Goal: Submit feedback/report problem: Submit feedback/report problem

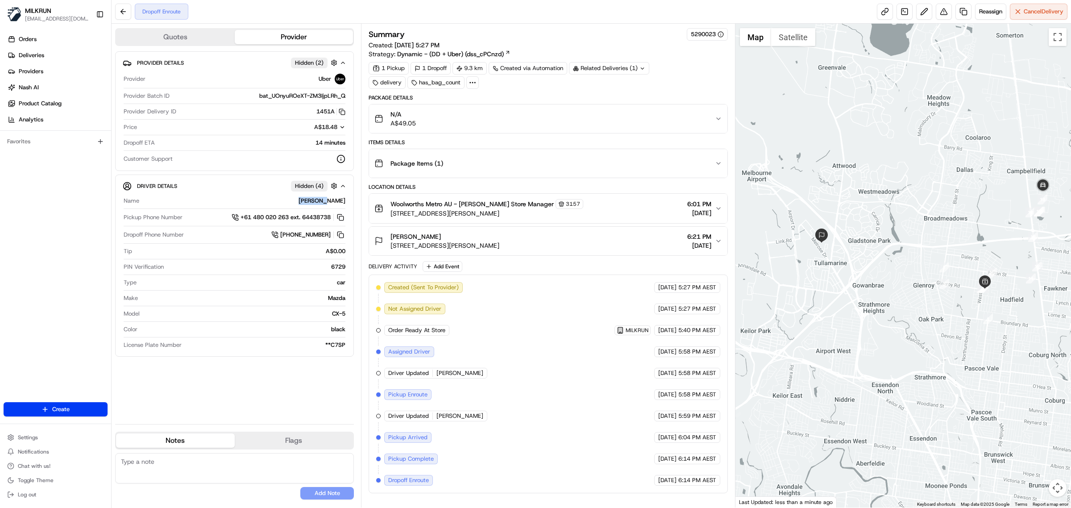
drag, startPoint x: 321, startPoint y: 201, endPoint x: 344, endPoint y: 203, distance: 23.3
click at [344, 203] on div "[PERSON_NAME]" at bounding box center [244, 201] width 203 height 8
copy div "[PERSON_NAME]"
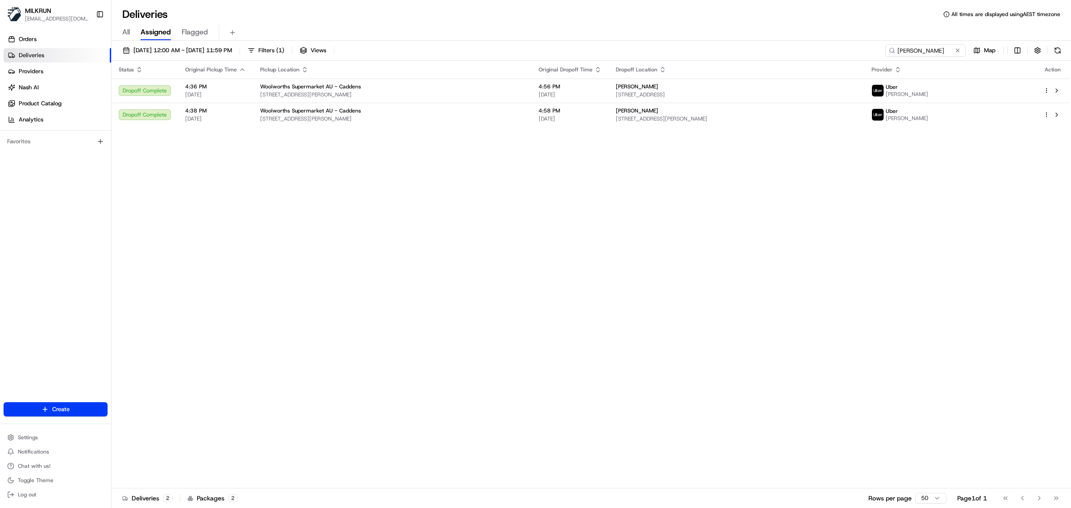
click at [895, 51] on input "kamalnoor singh K." at bounding box center [925, 50] width 80 height 12
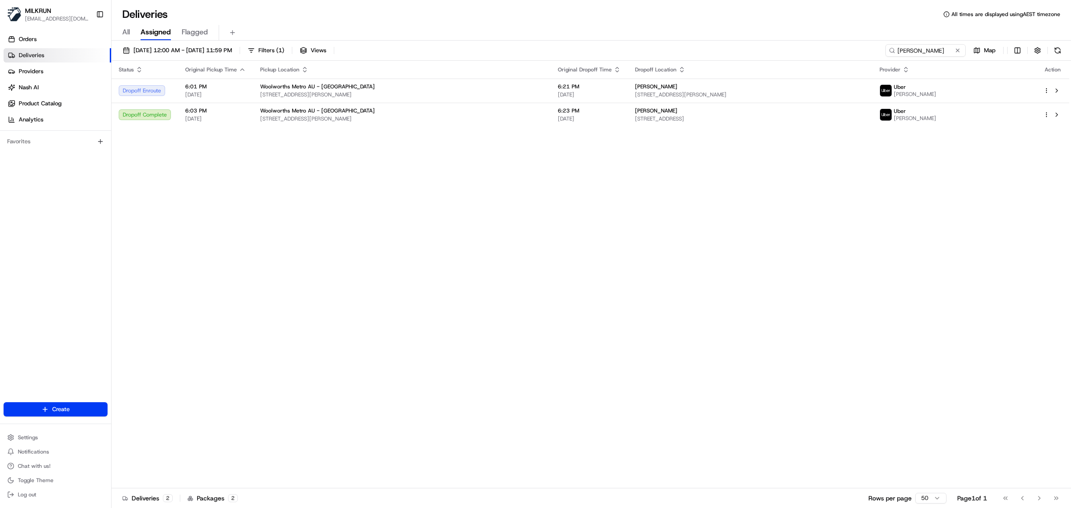
type input "Barry L."
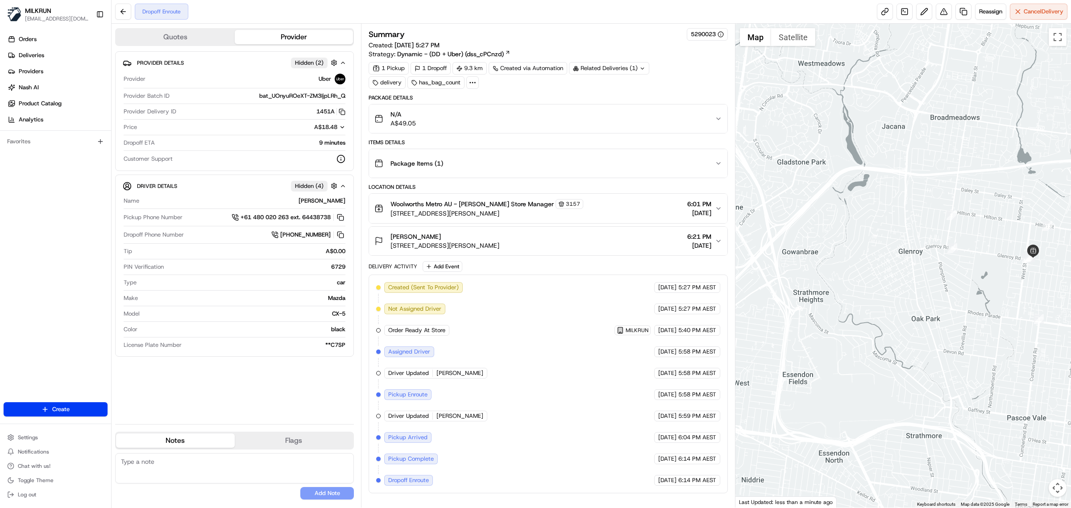
drag, startPoint x: 869, startPoint y: 295, endPoint x: 1030, endPoint y: 298, distance: 160.6
click at [1030, 298] on div at bounding box center [903, 266] width 336 height 484
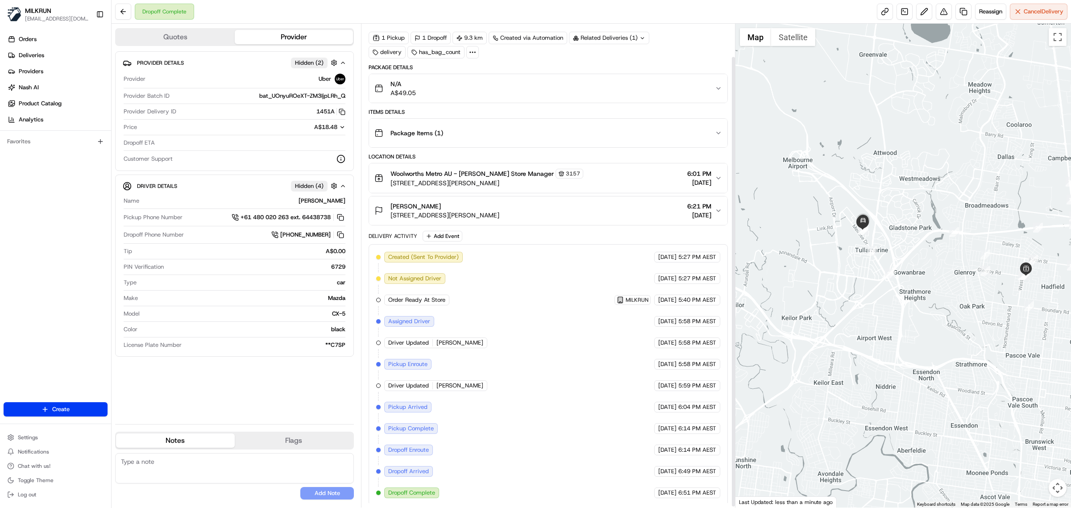
scroll to position [37, 0]
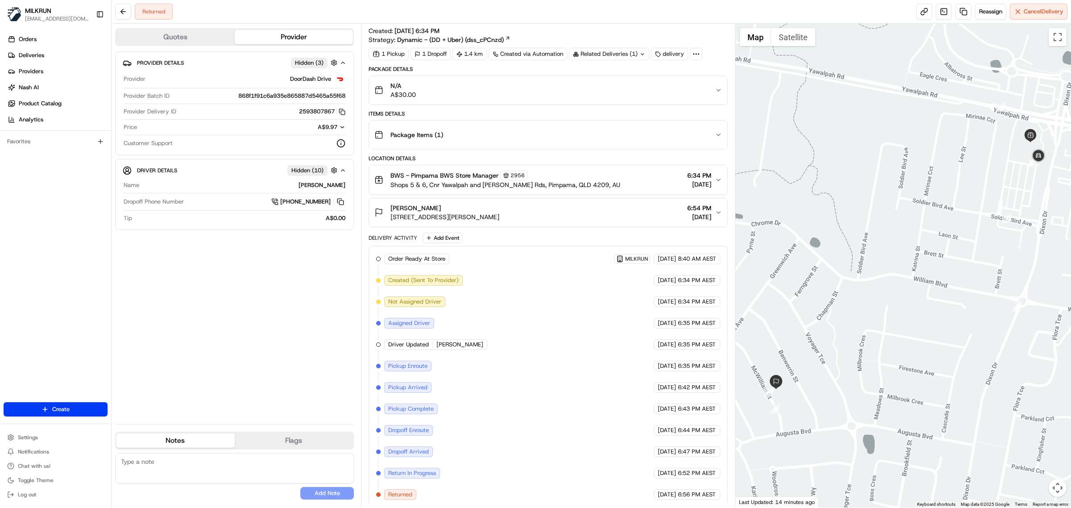
scroll to position [22, 0]
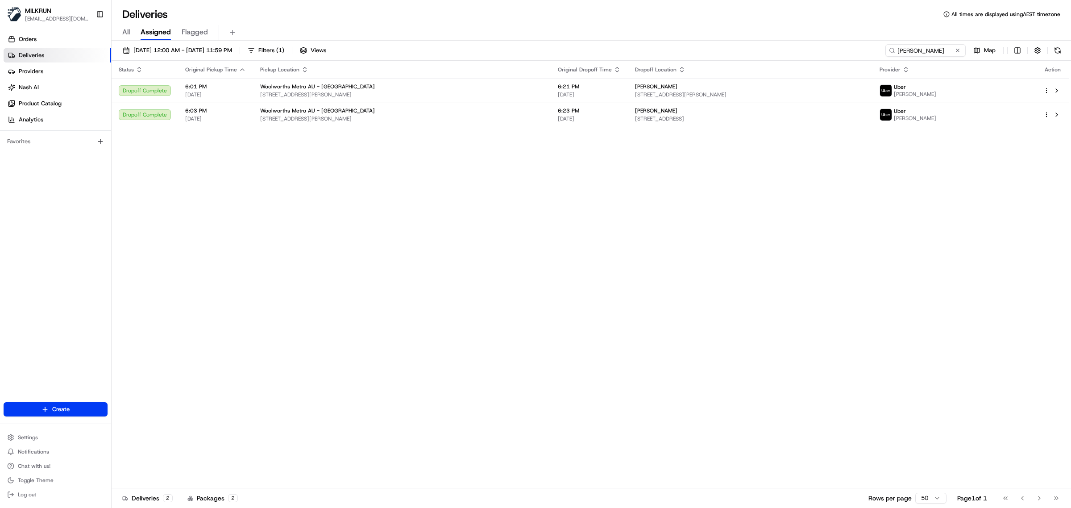
drag, startPoint x: 0, startPoint y: 0, endPoint x: 885, endPoint y: 52, distance: 886.1
click at [885, 52] on input "Barry L." at bounding box center [925, 50] width 80 height 12
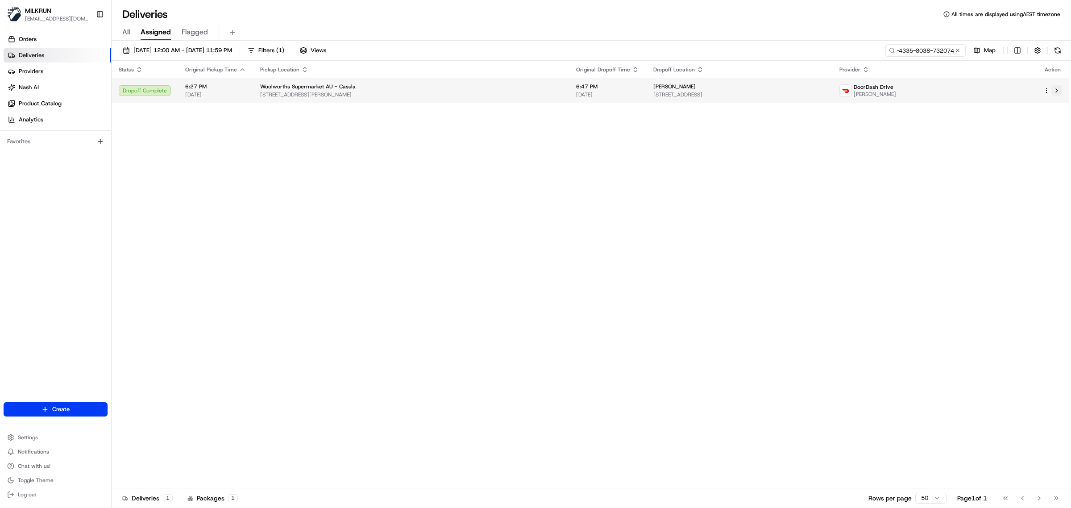
click at [1059, 91] on button at bounding box center [1056, 90] width 11 height 11
click at [902, 54] on input "08d108f5-a746-4335-8038-7320744e94ea" at bounding box center [911, 50] width 107 height 12
paste input "David E."
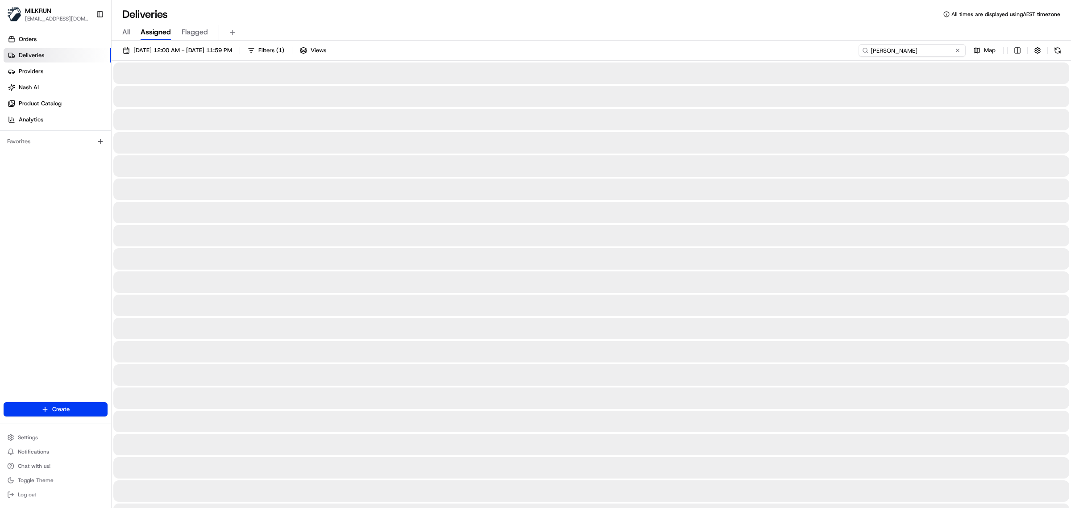
type input "David E"
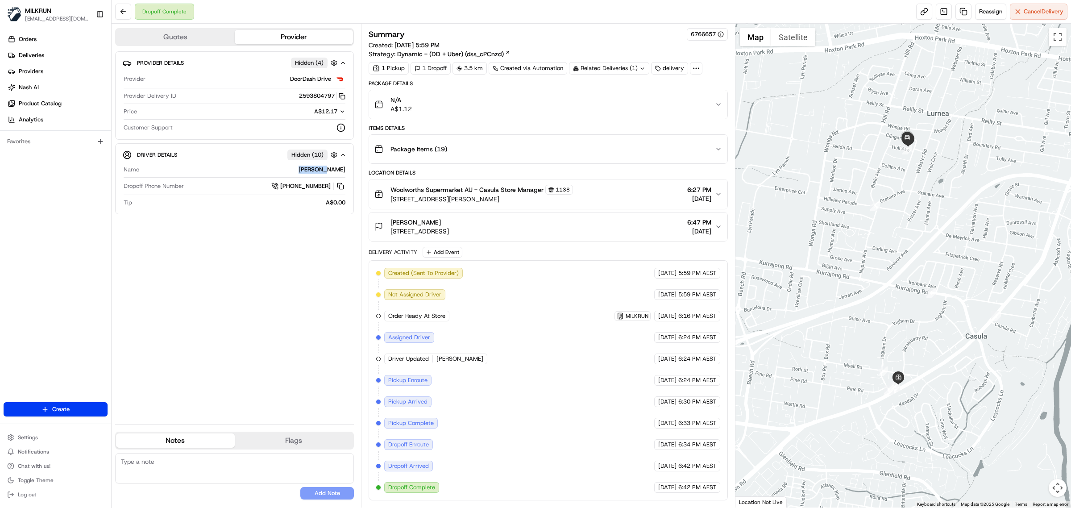
drag, startPoint x: 335, startPoint y: 171, endPoint x: 496, endPoint y: 8, distance: 228.7
click at [347, 172] on div "Driver Details Hidden ( 10 ) Name [PERSON_NAME] Dropoff Phone Number [PHONE_NUM…" at bounding box center [234, 178] width 239 height 71
copy div "[PERSON_NAME]"
click at [314, 99] on button "2593804797 Copy b8370d5a-b809-4364-ad02-a0ab07e07a4a_2593804797" at bounding box center [322, 96] width 46 height 8
click at [315, 99] on button "2593804797 Copy b8370d5a-b809-4364-ad02-a0ab07e07a4a_2593804797" at bounding box center [322, 96] width 46 height 8
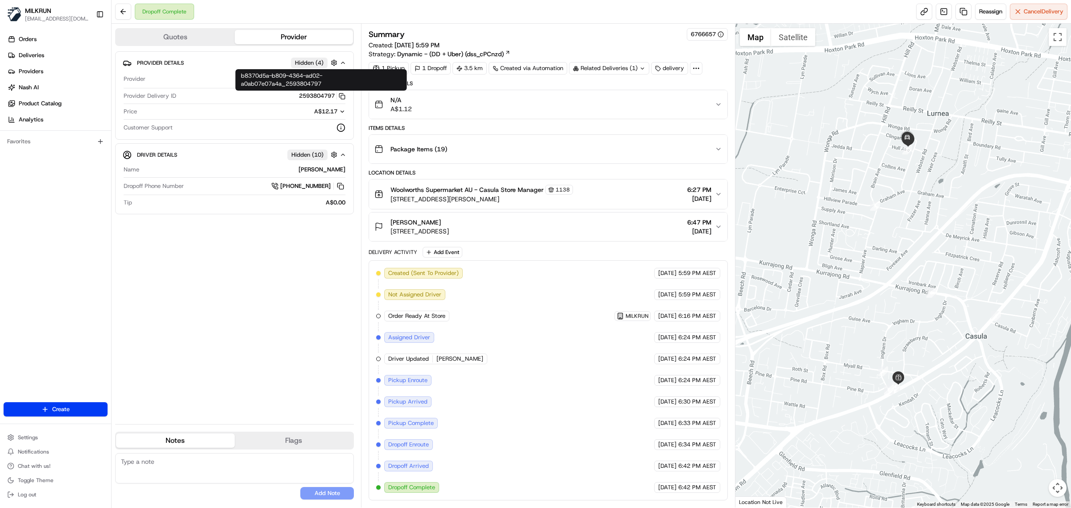
click at [266, 290] on div "Provider Details Hidden ( 4 ) Provider DoorDash Drive Provider Delivery ID 2593…" at bounding box center [234, 233] width 239 height 365
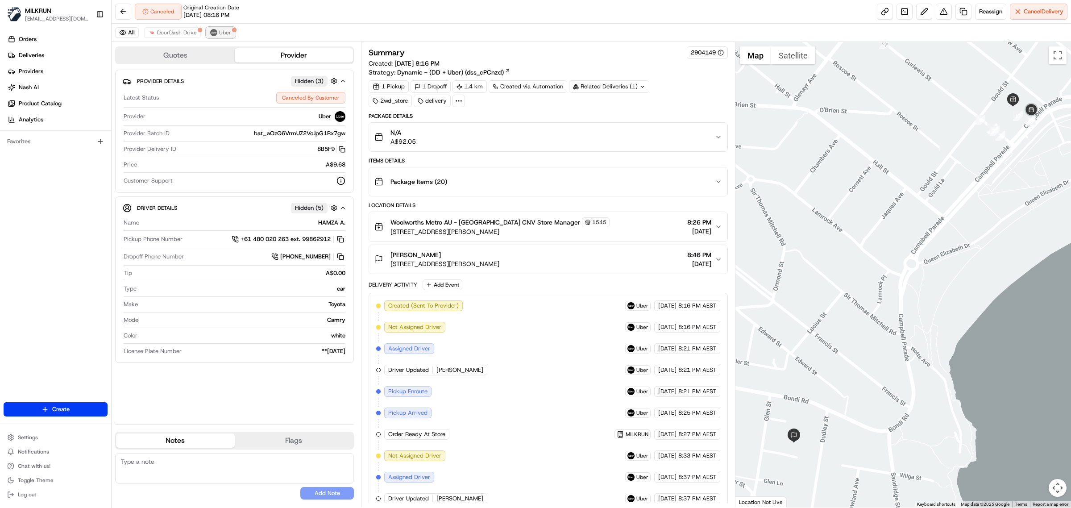
click at [222, 29] on span "Uber" at bounding box center [225, 32] width 12 height 7
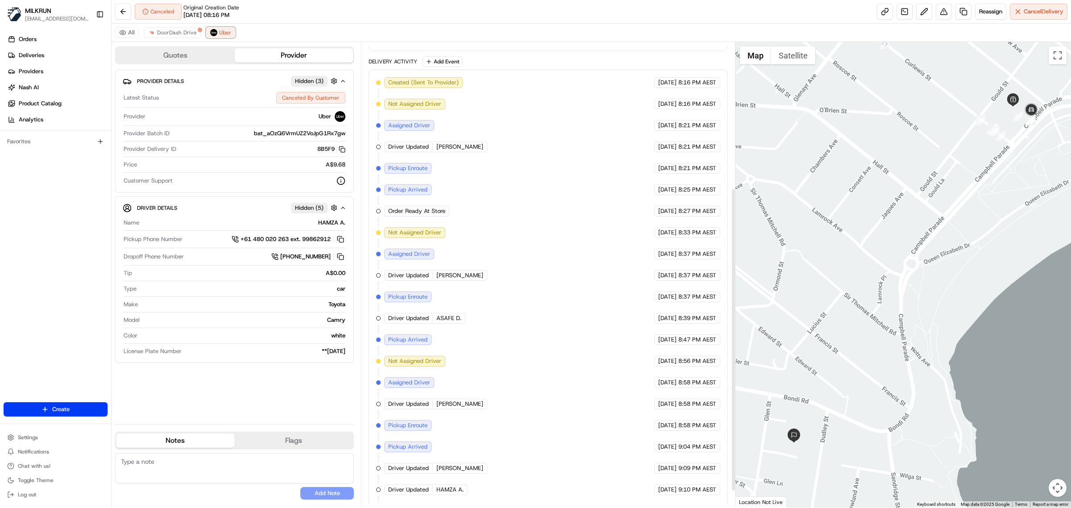
scroll to position [250, 0]
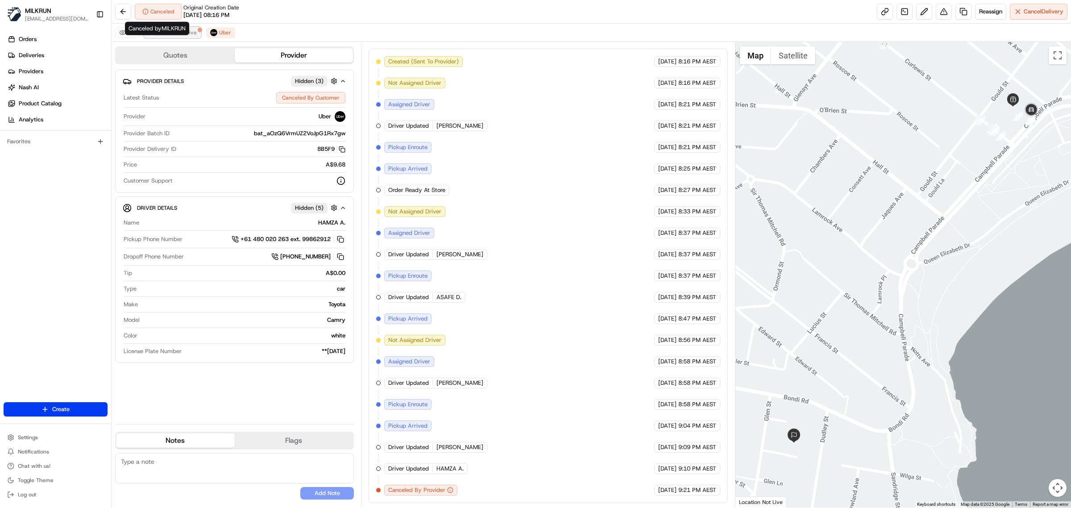
click at [172, 35] on span "DoorDash Drive" at bounding box center [177, 32] width 40 height 7
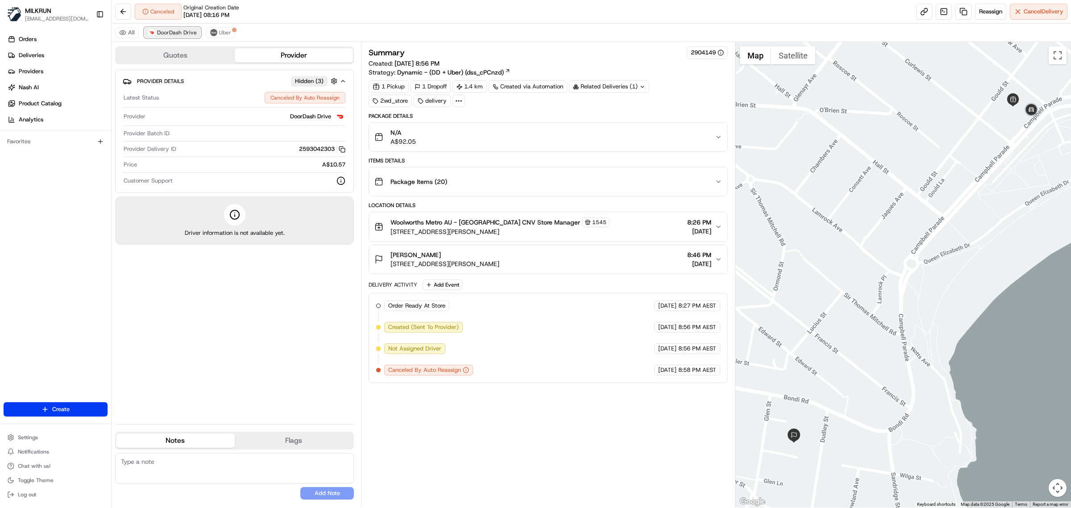
scroll to position [0, 0]
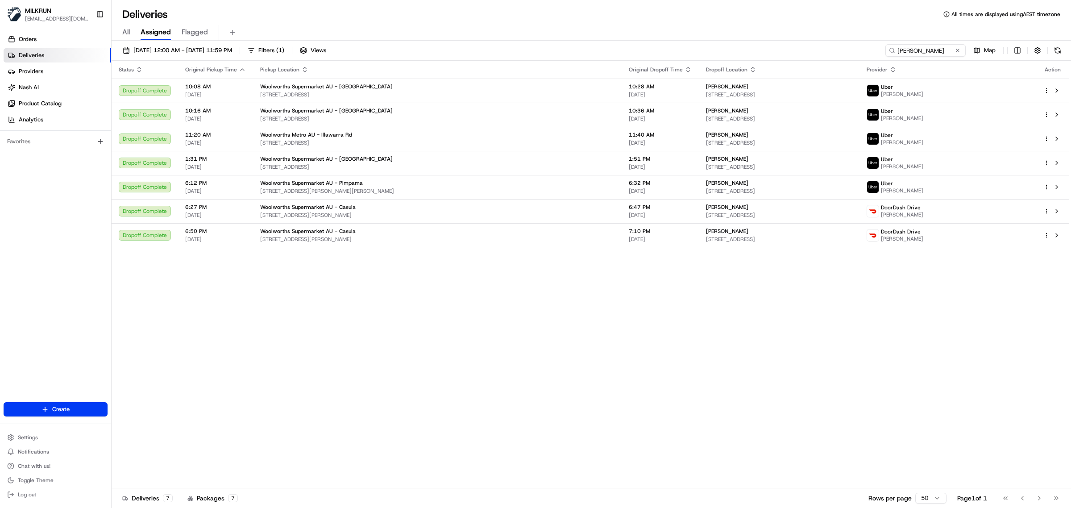
click at [886, 53] on input "David E" at bounding box center [925, 50] width 80 height 12
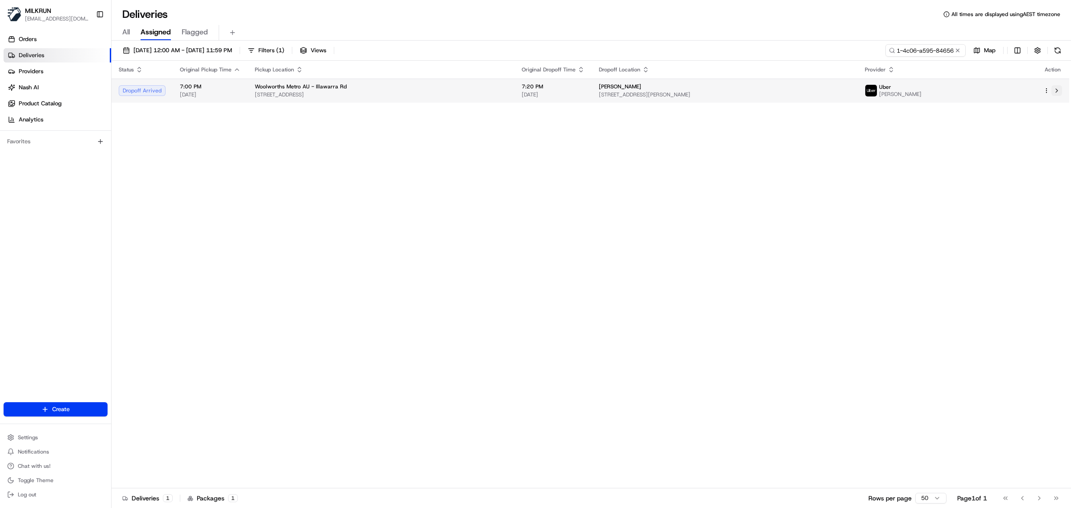
type input "2deae95c-6dc1-4c06-a595-846563fee6c3"
click at [1056, 92] on button at bounding box center [1056, 90] width 11 height 11
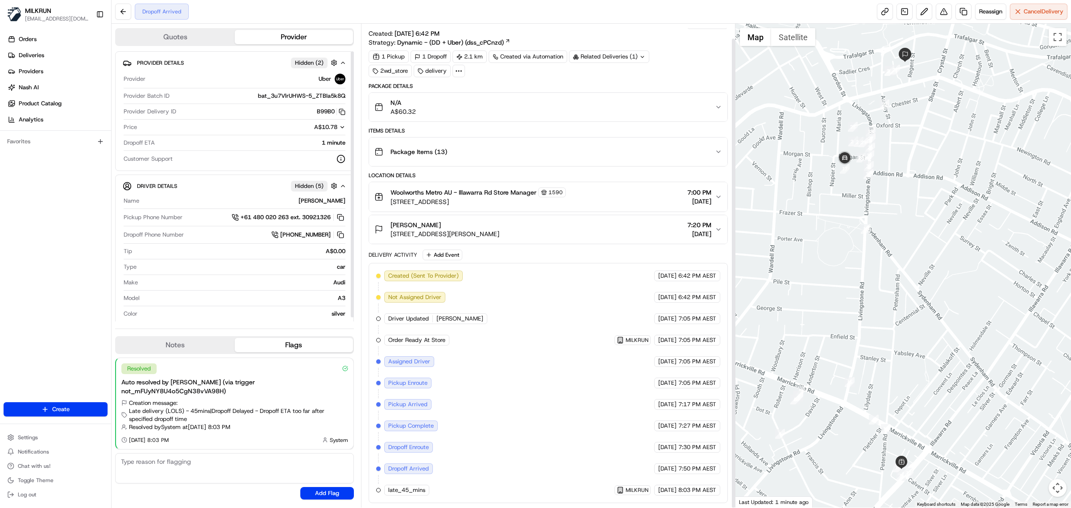
scroll to position [13, 0]
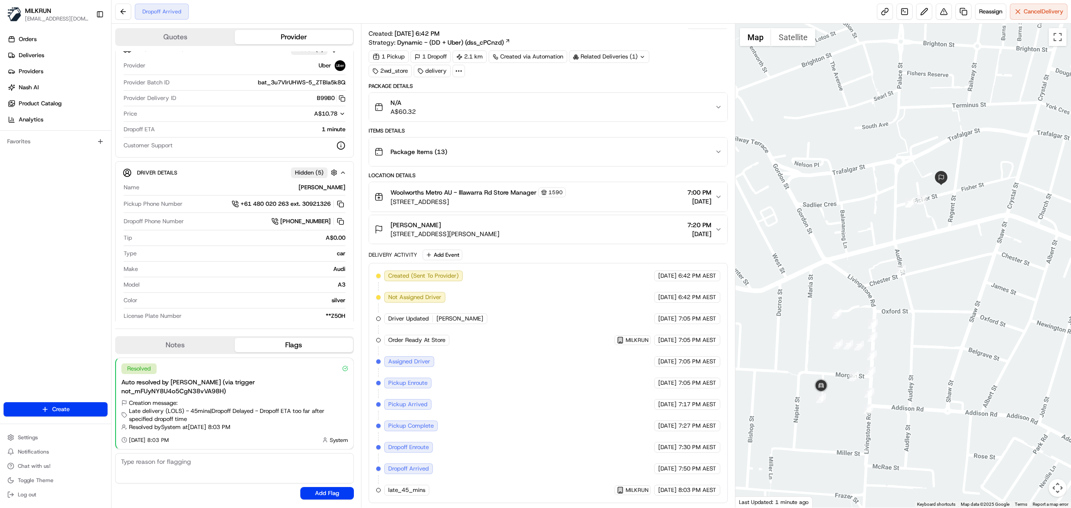
drag, startPoint x: 882, startPoint y: 176, endPoint x: 865, endPoint y: 505, distance: 329.7
click at [865, 505] on div at bounding box center [903, 266] width 336 height 484
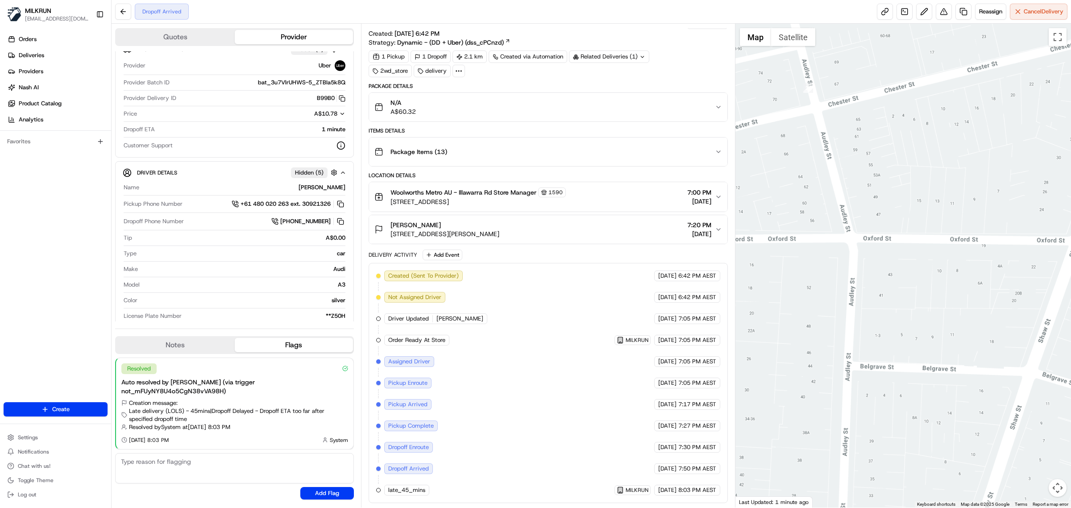
drag, startPoint x: 943, startPoint y: 318, endPoint x: 920, endPoint y: 362, distance: 49.7
click at [906, 507] on html "MILKRUN vconcepcion@woolworths.com.au Toggle Sidebar Orders Deliveries Provider…" at bounding box center [535, 254] width 1071 height 508
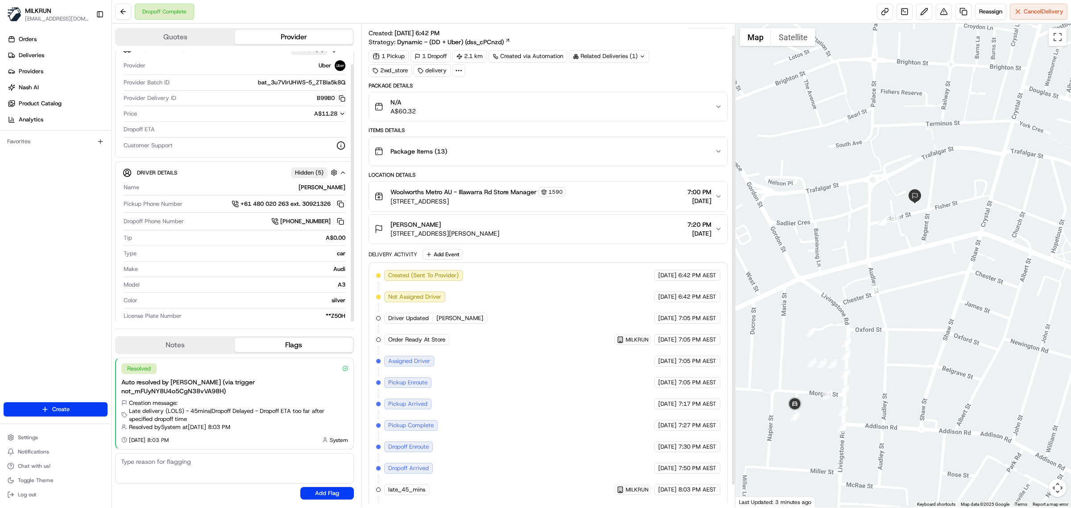
scroll to position [0, 0]
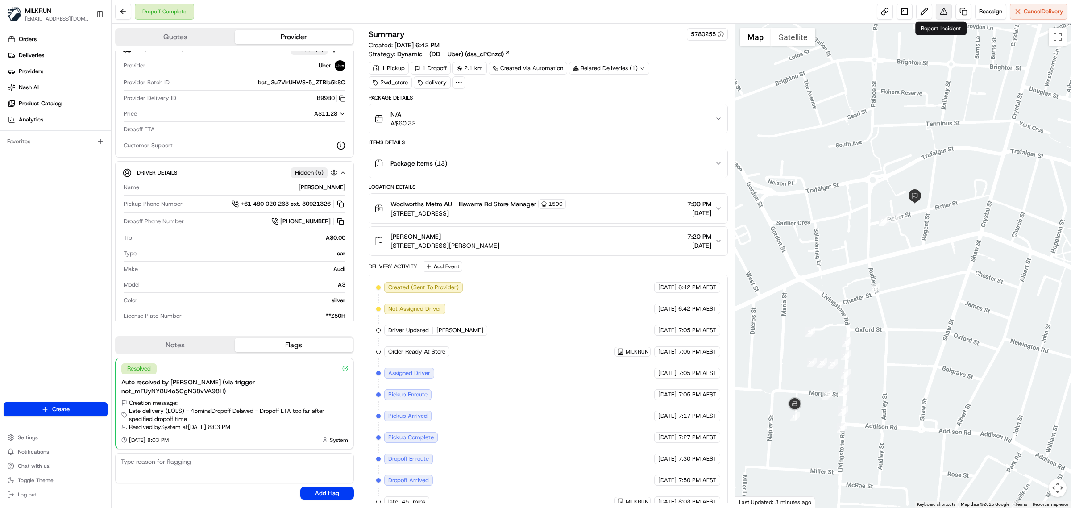
click at [947, 12] on button at bounding box center [943, 12] width 16 height 16
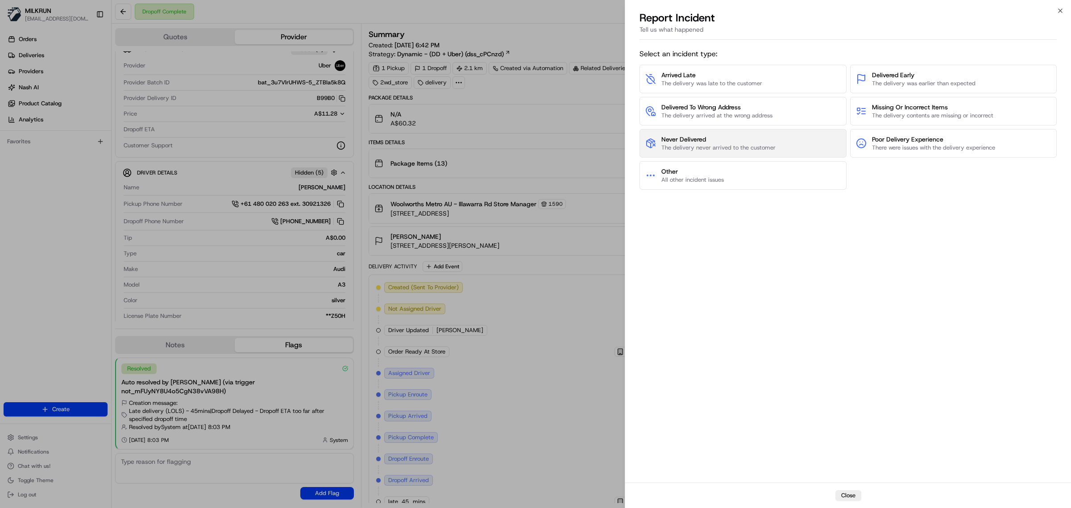
click at [764, 144] on span "The delivery never arrived to the customer" at bounding box center [718, 148] width 114 height 8
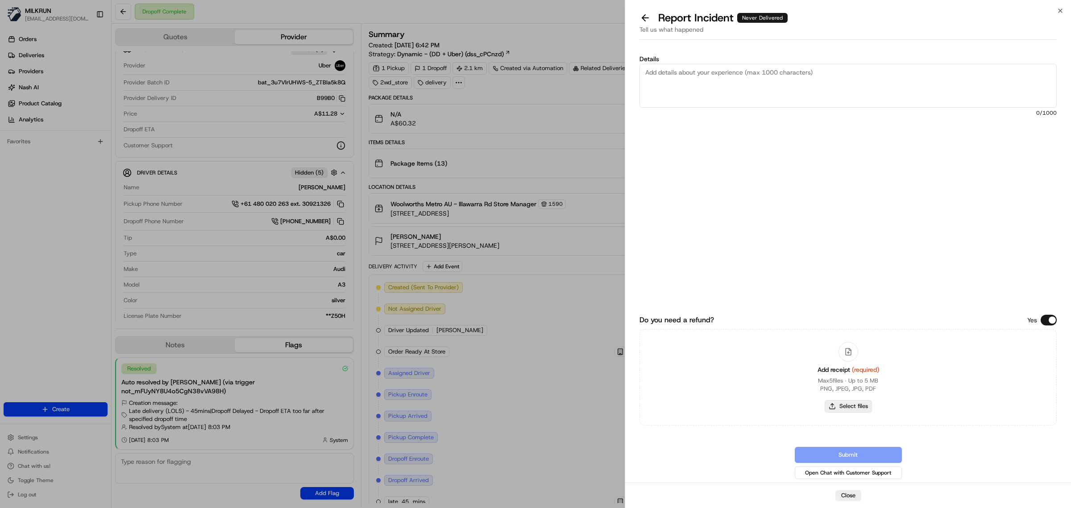
click at [847, 411] on button "Select files" at bounding box center [847, 406] width 47 height 12
type input "C:\fakepath\Milkrun_19-08-25_Sophie W.pdf"
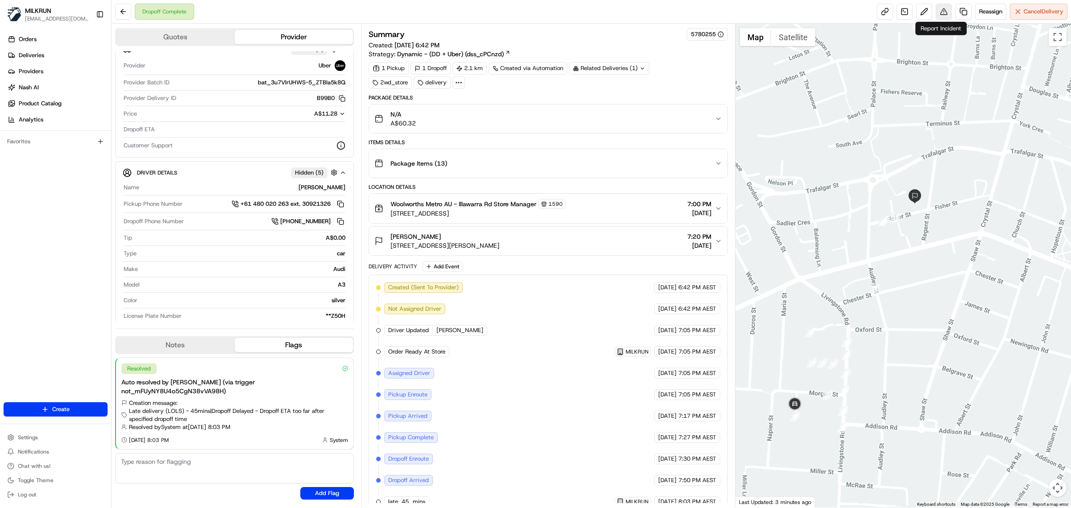
click at [938, 8] on button at bounding box center [943, 12] width 16 height 16
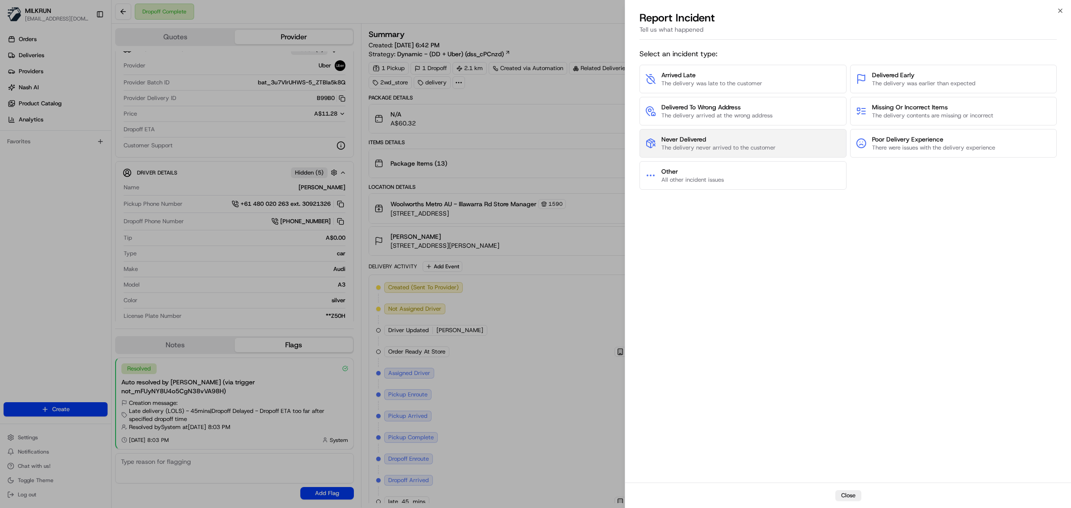
click at [688, 134] on button "Never Delivered The delivery never arrived to the customer" at bounding box center [742, 143] width 207 height 29
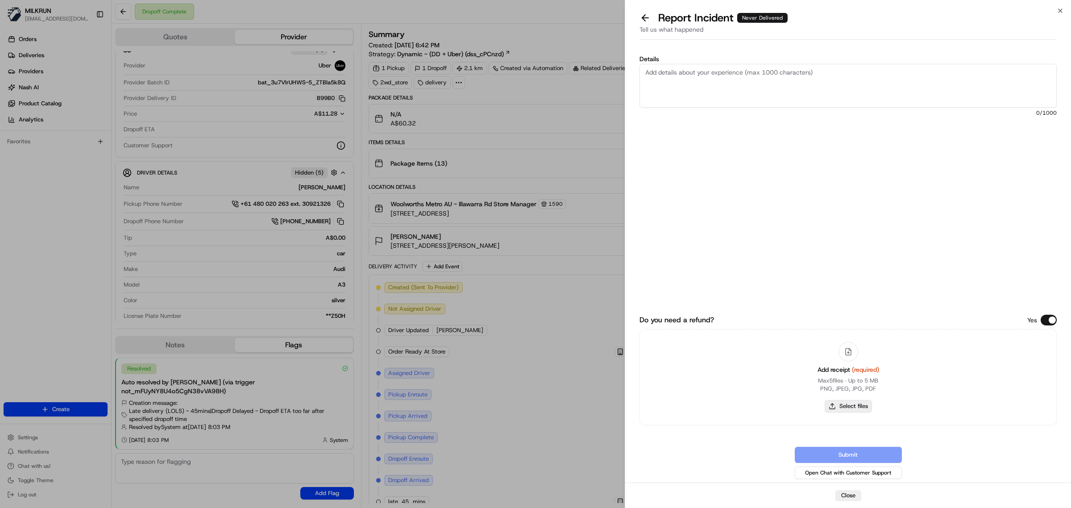
click at [846, 404] on button "Select files" at bounding box center [847, 406] width 47 height 12
type input "C:\fakepath\Milkrun_19-08-25_Sophie W.pdf"
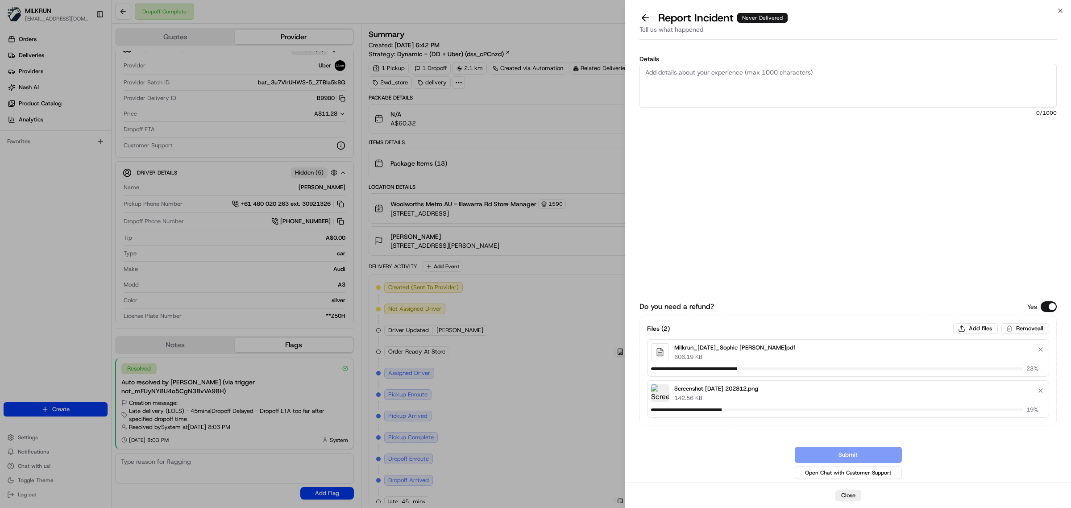
click at [763, 74] on textarea "Details" at bounding box center [847, 86] width 417 height 44
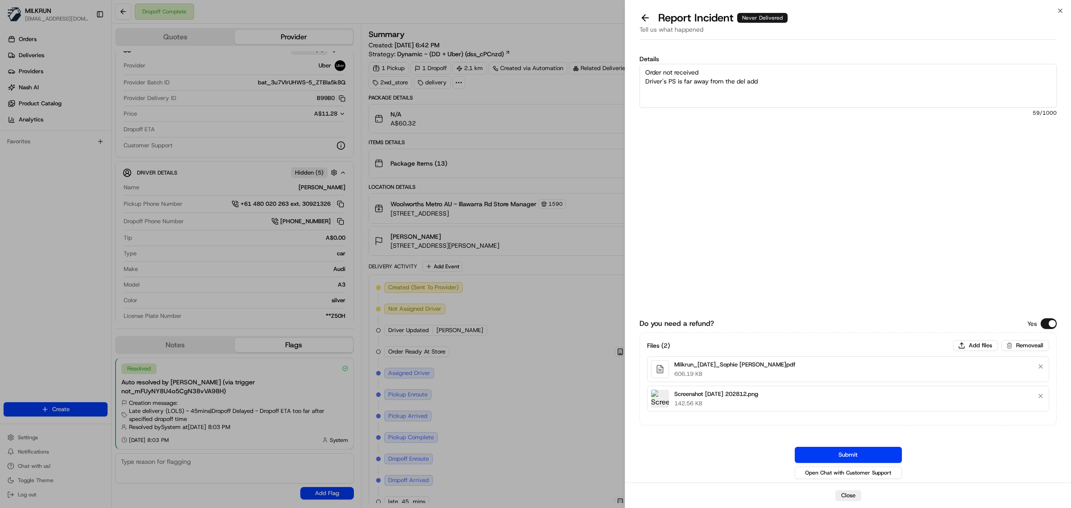
click at [669, 81] on textarea "Order not received Driver's PS is far away from the del add" at bounding box center [847, 86] width 417 height 44
click at [794, 76] on textarea "Order not received Driver's GPS is far away from the del add" at bounding box center [847, 86] width 417 height 44
click at [792, 83] on textarea "Order not received Driver's GPS is far away from the del add" at bounding box center [847, 86] width 417 height 44
click at [728, 91] on textarea "Order not received Driver's GPS is far away from the del add Requesting refund …" at bounding box center [847, 86] width 417 height 44
click at [746, 91] on textarea "Order not received Driver's GPS is far away from the del add Requesting refund …" at bounding box center [847, 86] width 417 height 44
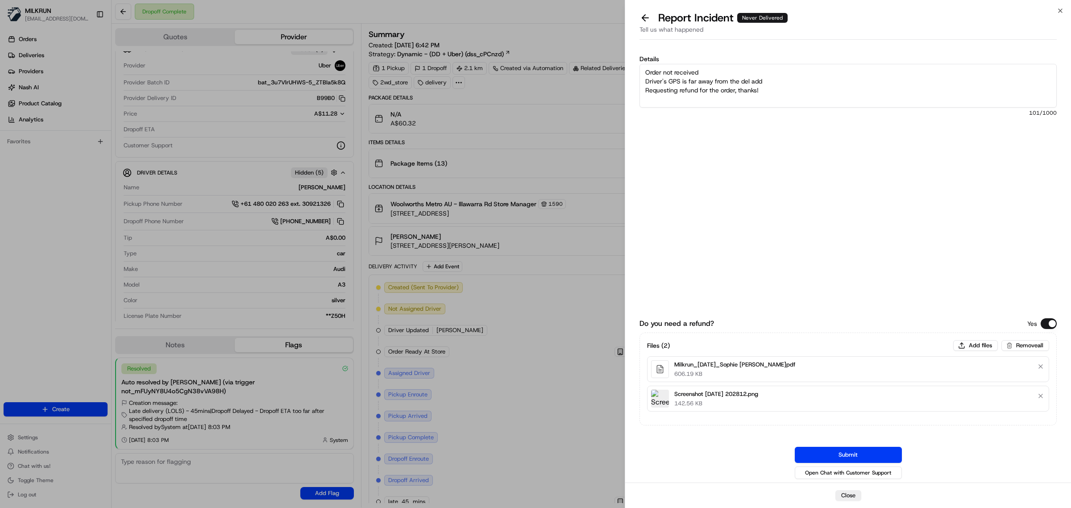
click at [792, 96] on textarea "Order not received Driver's GPS is far away from the del add Requesting refund …" at bounding box center [847, 86] width 417 height 44
click at [782, 79] on textarea "Order not received Driver's GPS is far away from the del add Requesting refund …" at bounding box center [847, 86] width 417 height 44
click at [703, 68] on textarea "Order not received Driver's GPS is far away from the del add Requesting refund …" at bounding box center [847, 86] width 417 height 44
click at [787, 81] on textarea "Order not received Driver's GPS is far away from the del add Requesting refund …" at bounding box center [847, 86] width 417 height 44
click at [786, 81] on textarea "Order not received Driver's GPS is far away from the del add Requesting refund …" at bounding box center [847, 86] width 417 height 44
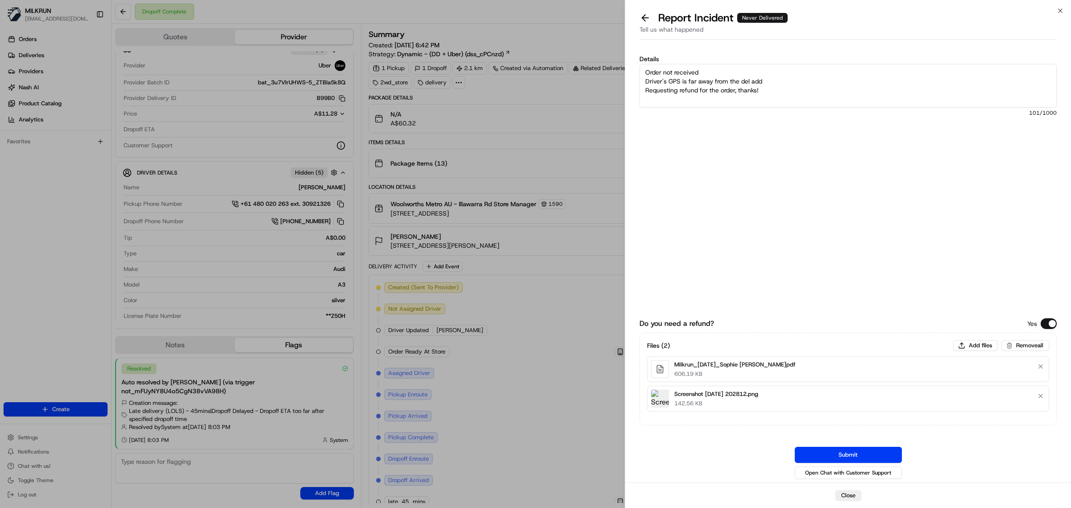
click at [740, 66] on textarea "Order not received Driver's GPS is far away from the del add Requesting refund …" at bounding box center [847, 86] width 417 height 44
click at [768, 86] on textarea "Order not received Driver's GPS is far away from the del add Requesting refund …" at bounding box center [847, 86] width 417 height 44
click at [775, 82] on textarea "Order not received Driver's GPS is far away from the del add Requesting refund …" at bounding box center [847, 86] width 417 height 44
type textarea "Order not received Driver's GPS is far away from the del add Per CSR Hers order…"
click at [851, 445] on div "Do you need a refund? Yes Files ( 2 ) Add files Remove all Milkrun_19-08-25_Sop…" at bounding box center [847, 358] width 417 height 246
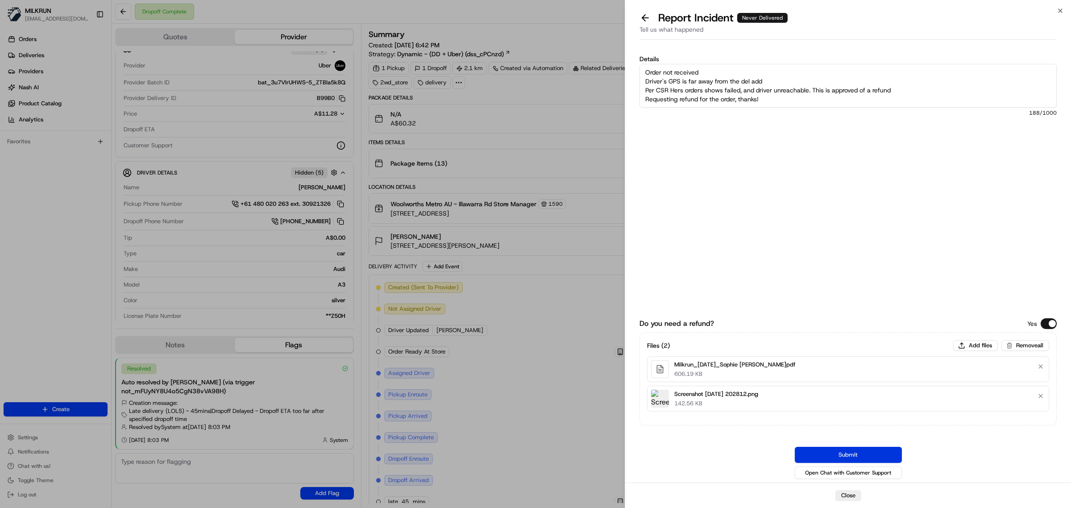
click at [875, 451] on button "Submit" at bounding box center [847, 455] width 107 height 16
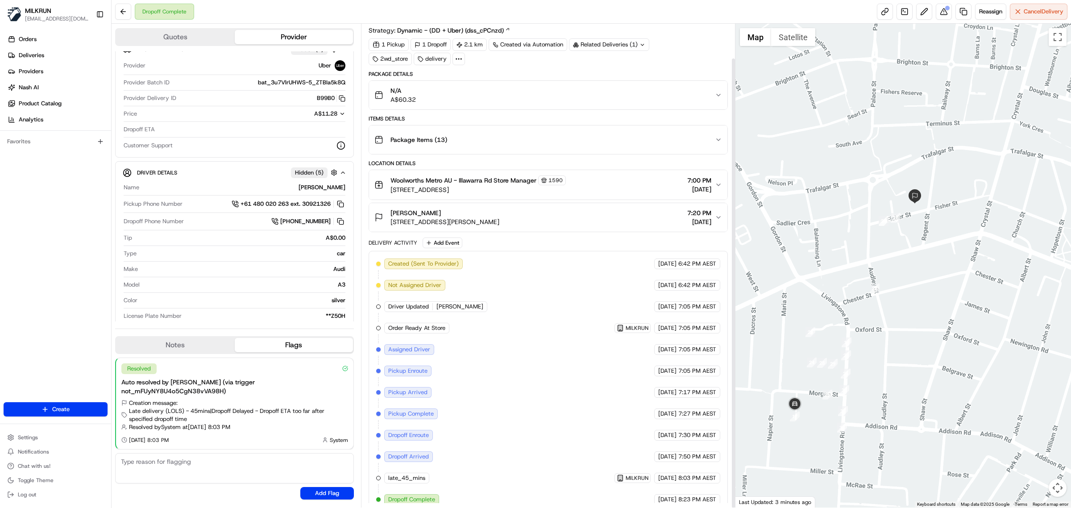
scroll to position [37, 0]
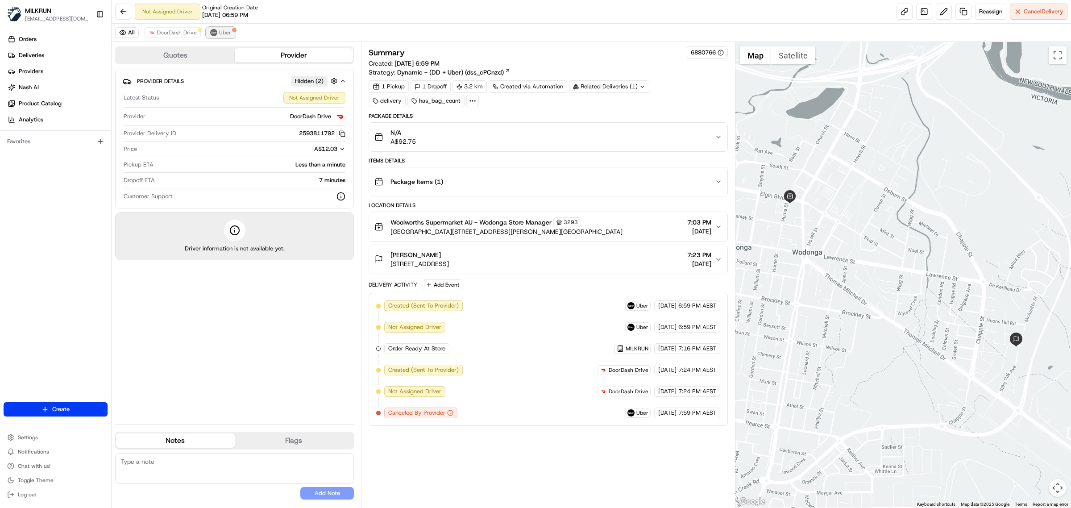
click at [229, 30] on span "Uber" at bounding box center [225, 32] width 12 height 7
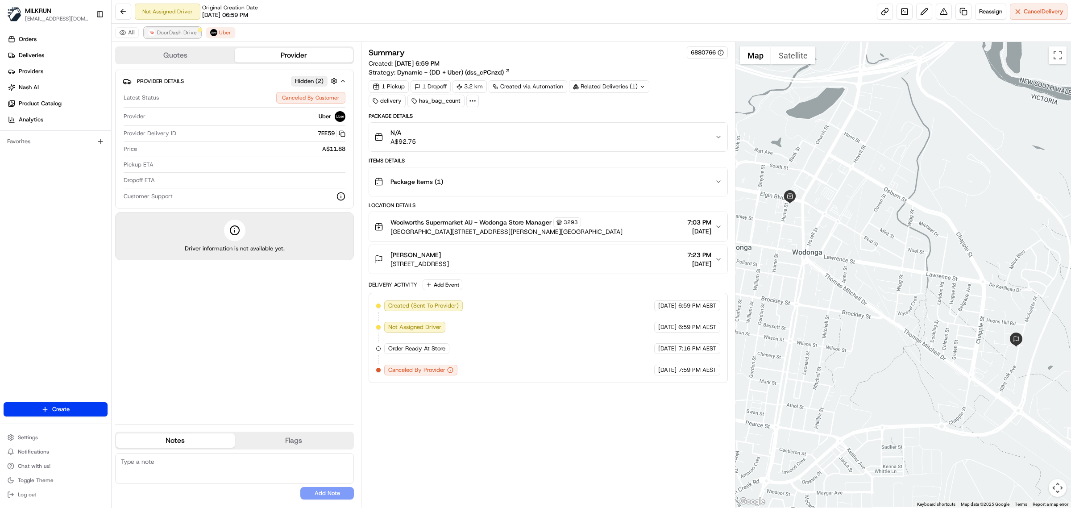
click at [179, 30] on span "DoorDash Drive" at bounding box center [177, 32] width 40 height 7
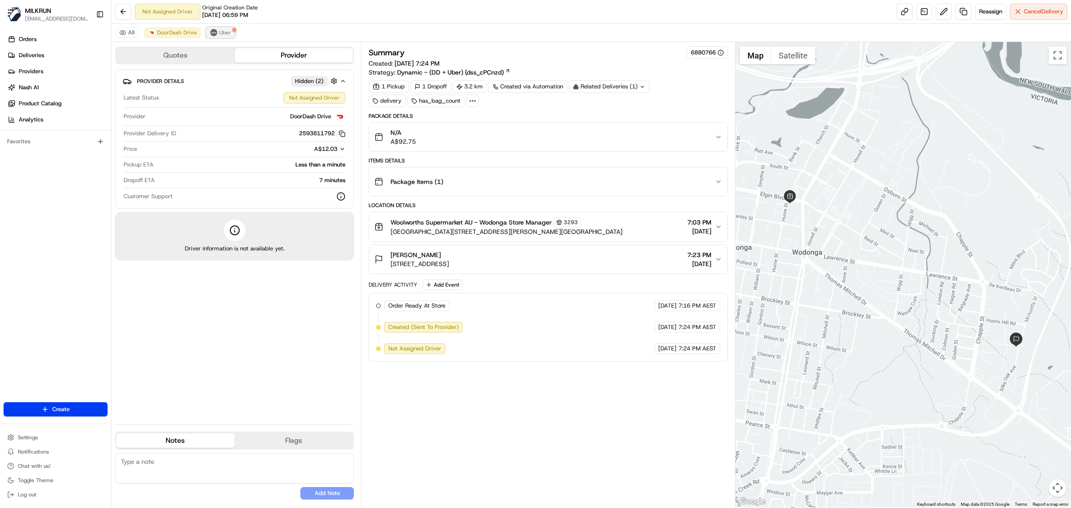
click at [221, 32] on span "Uber" at bounding box center [225, 32] width 12 height 7
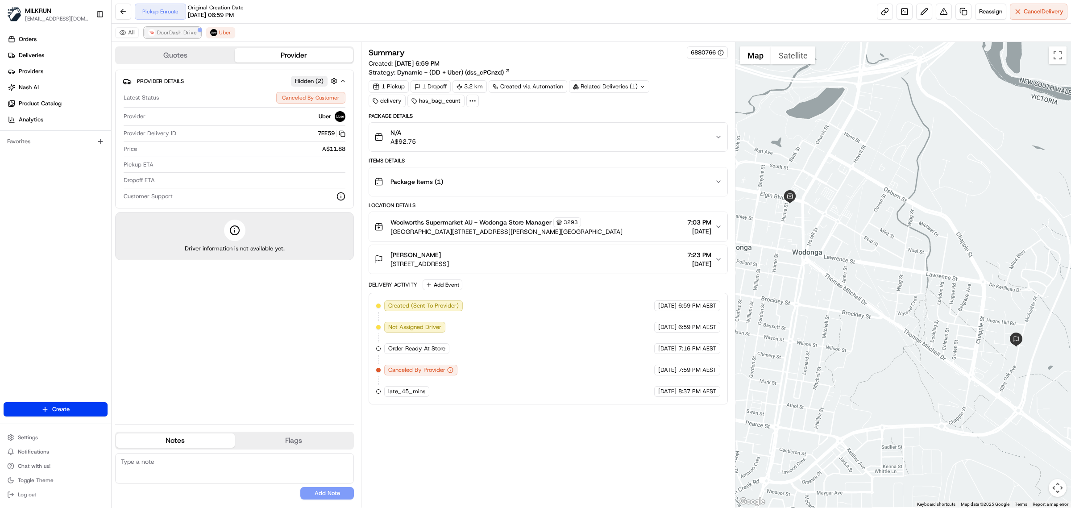
click at [174, 33] on span "DoorDash Drive" at bounding box center [177, 32] width 40 height 7
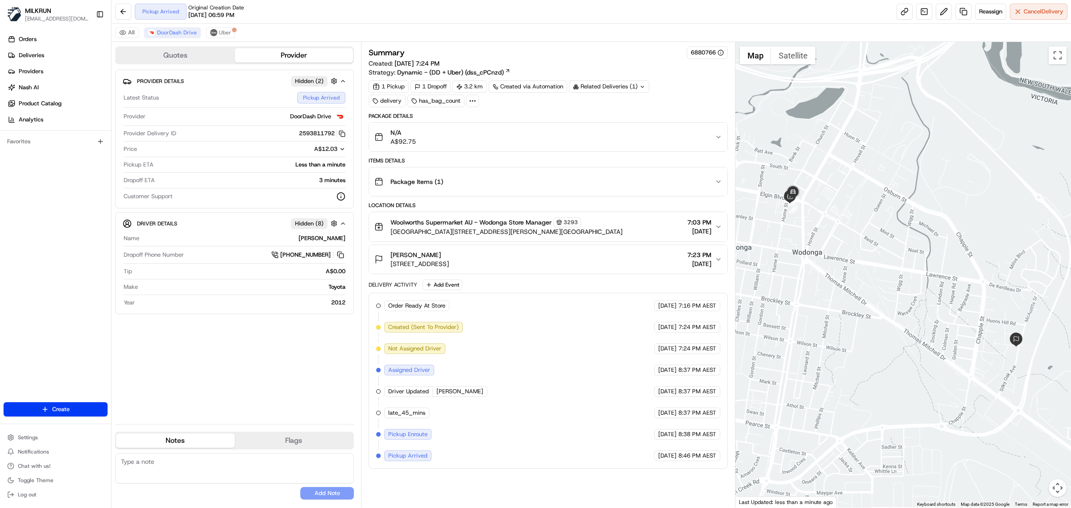
click at [599, 224] on div "Woolworths Supermarket AU - Wodonga Store Manager 3293 Cnr Elgin Bvd & Hume St,…" at bounding box center [544, 226] width 340 height 19
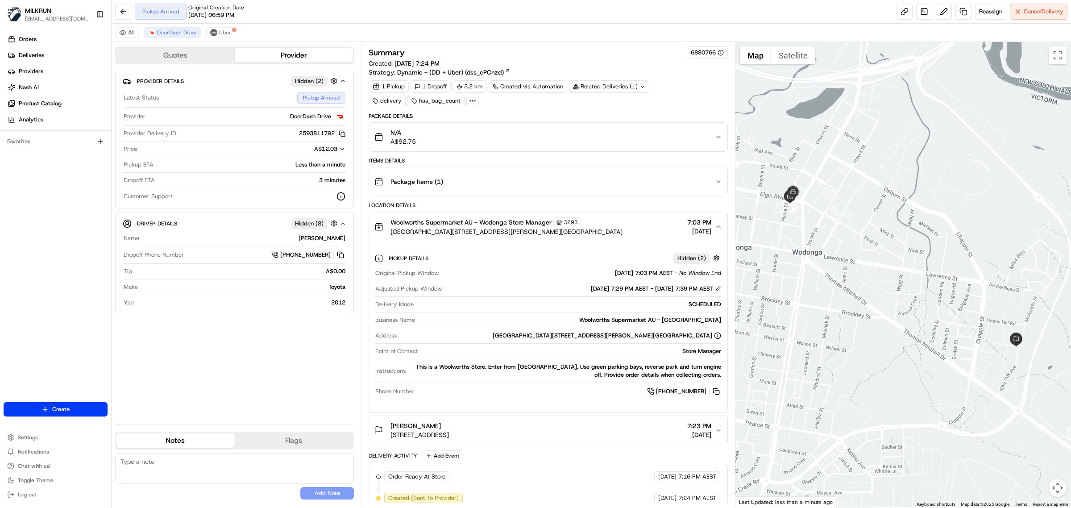
drag, startPoint x: 715, startPoint y: 395, endPoint x: 400, endPoint y: 16, distance: 493.2
click at [715, 393] on button at bounding box center [716, 391] width 10 height 10
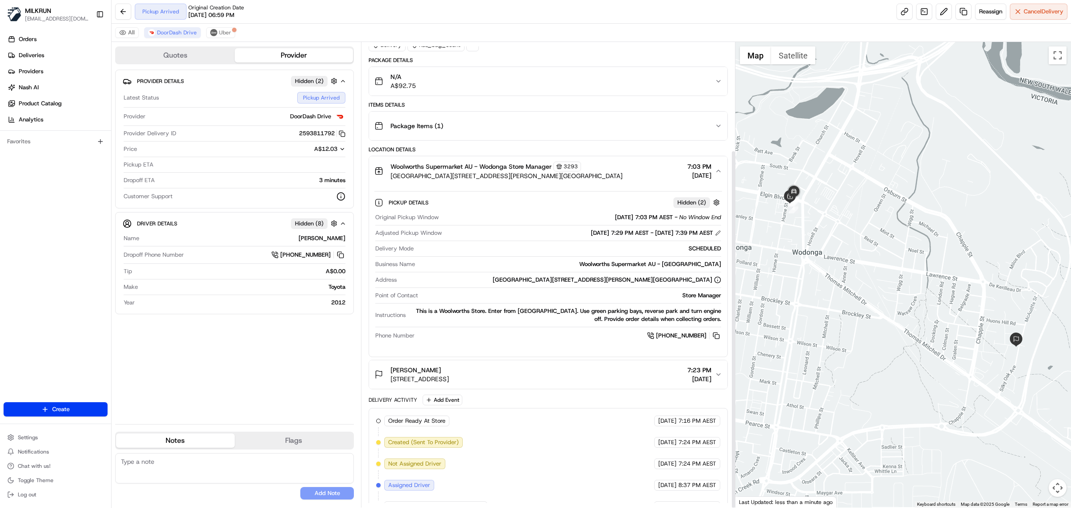
scroll to position [140, 0]
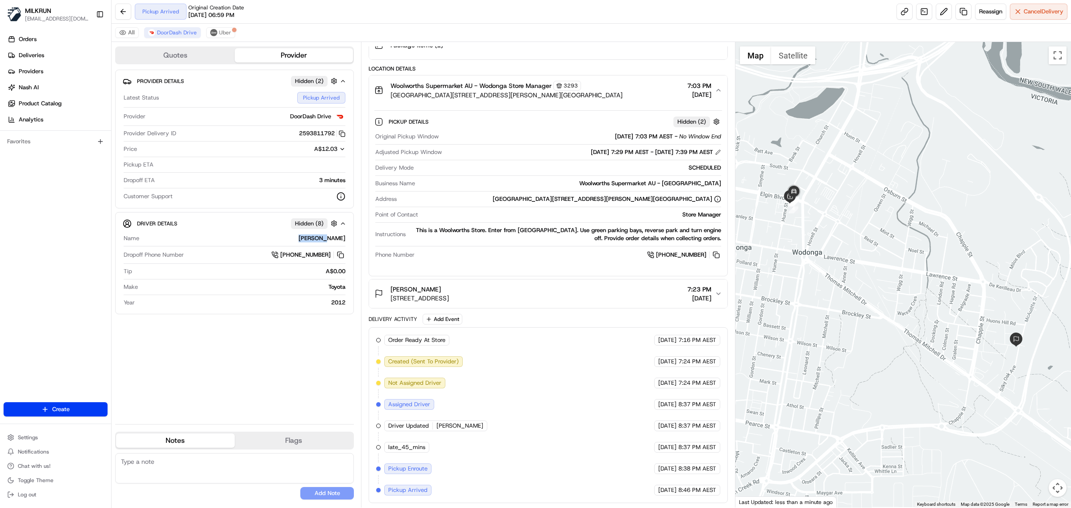
drag, startPoint x: 315, startPoint y: 241, endPoint x: 347, endPoint y: 241, distance: 31.7
click at [347, 241] on div "Driver Details Hidden ( 8 ) Name Imran K. Dropoff Phone Number +61 483 907 798 …" at bounding box center [234, 263] width 239 height 102
copy div "Imran K."
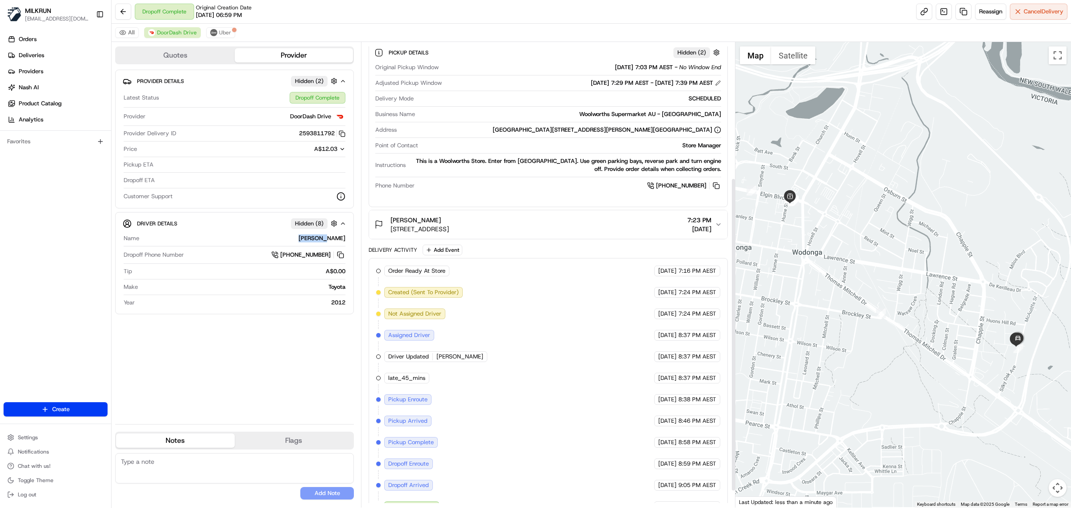
scroll to position [227, 0]
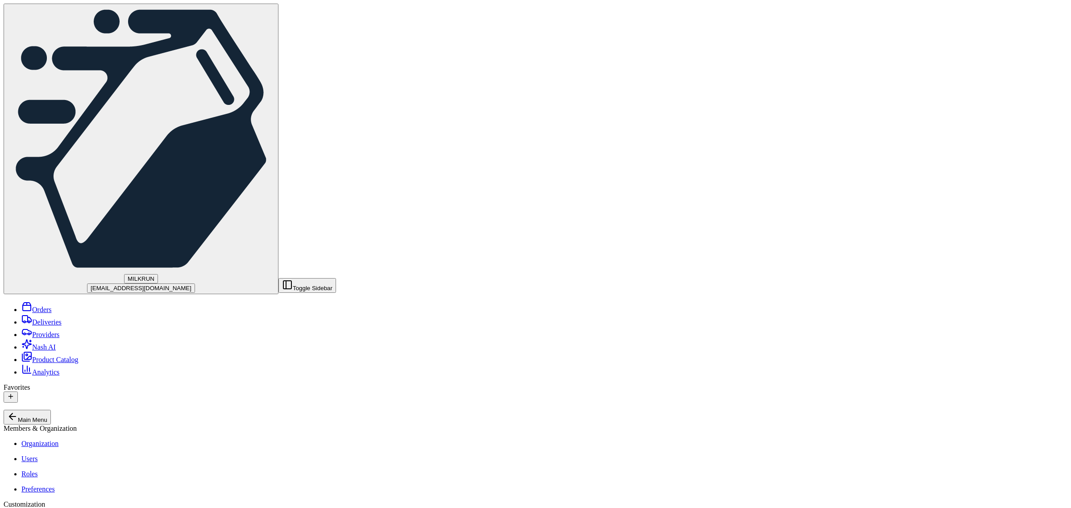
paste input "[PERSON_NAME]"
type input "[PERSON_NAME]"
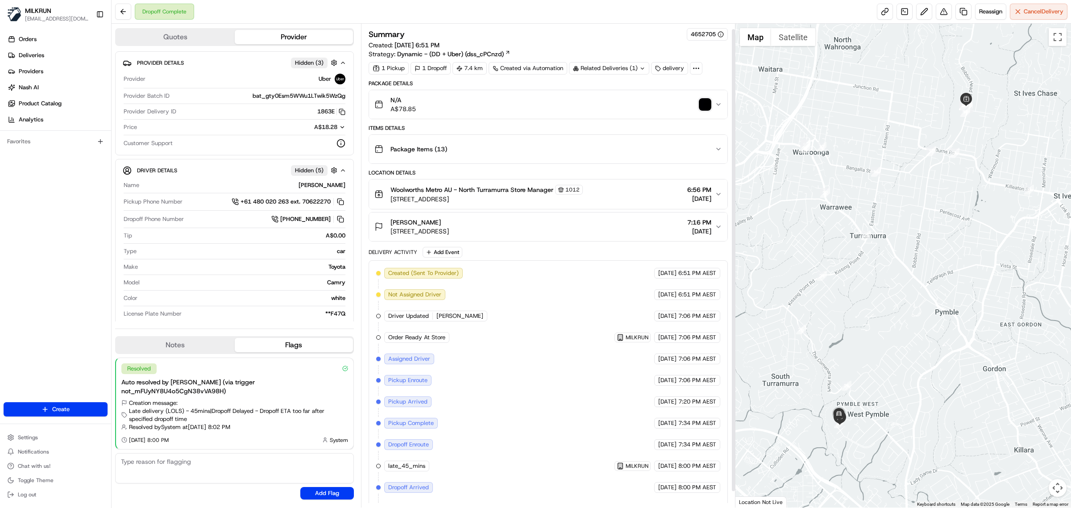
scroll to position [22, 0]
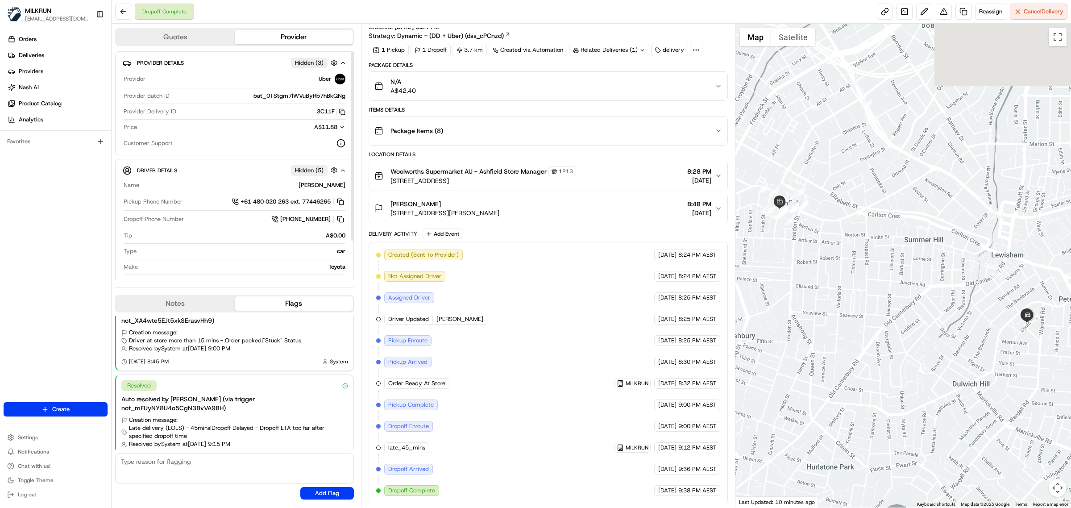
scroll to position [22, 0]
